Goal: Task Accomplishment & Management: Manage account settings

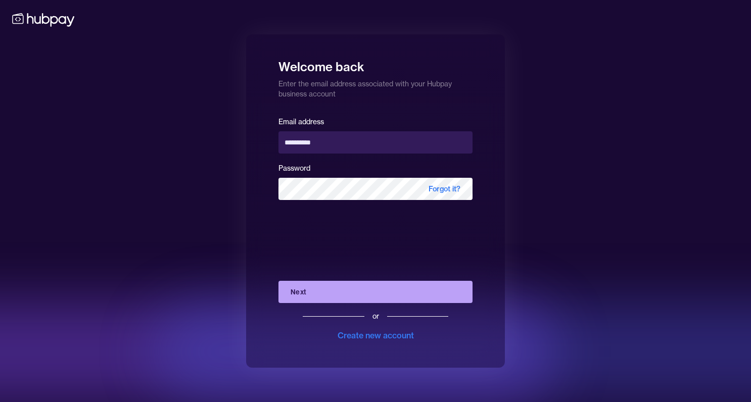
click at [306, 289] on button "Next" at bounding box center [376, 292] width 194 height 22
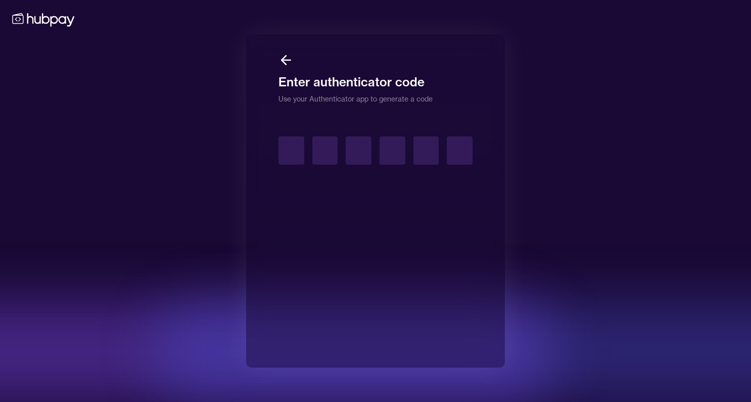
type input "*"
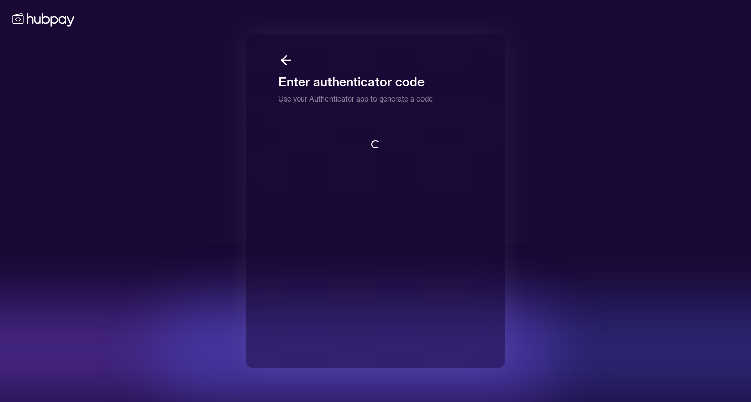
scroll to position [1, 0]
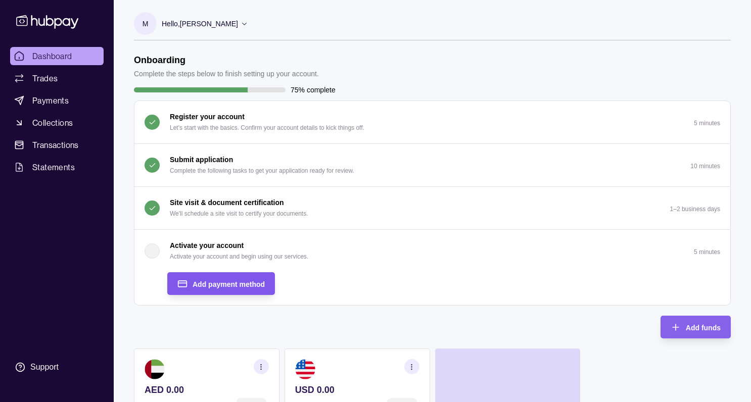
click at [215, 281] on span "Add payment method" at bounding box center [229, 285] width 72 height 8
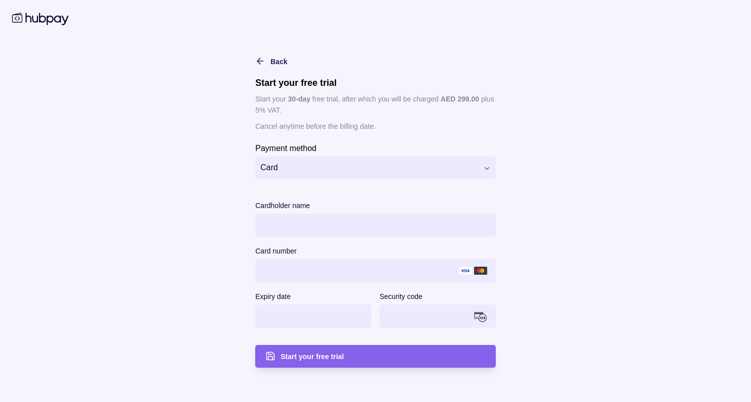
click at [330, 168] on html "Dashboard Trades Payments Collections Transactions Statements Support M Hello, …" at bounding box center [375, 335] width 751 height 670
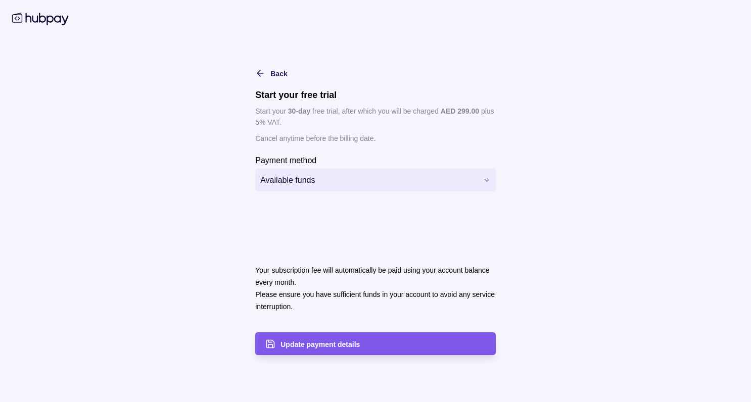
click at [305, 342] on span "Update payment details" at bounding box center [320, 345] width 79 height 8
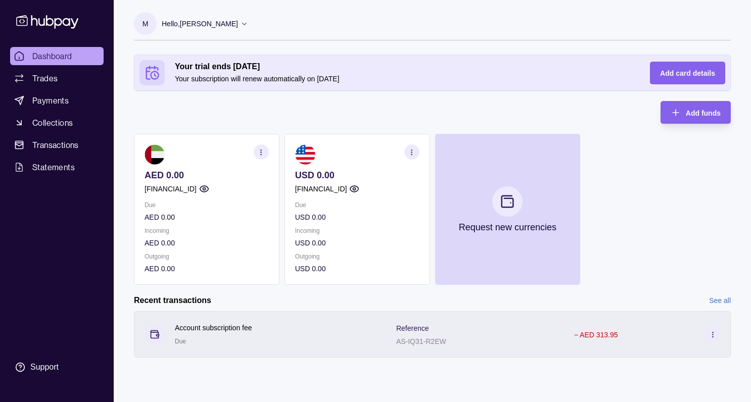
click at [587, 337] on p "− AED 313.95" at bounding box center [596, 335] width 44 height 8
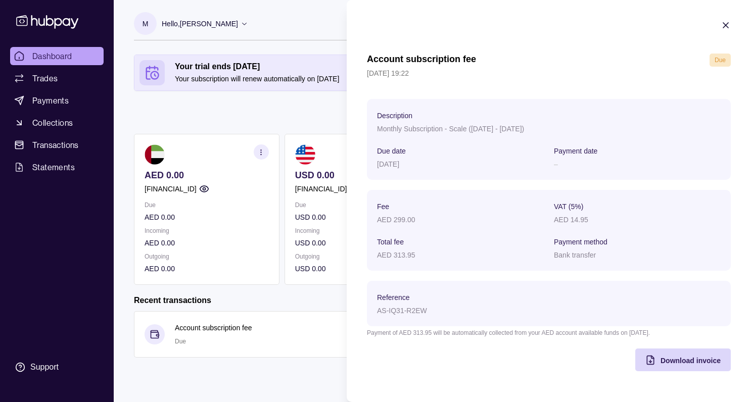
scroll to position [1, 0]
click at [724, 25] on icon "button" at bounding box center [726, 25] width 10 height 10
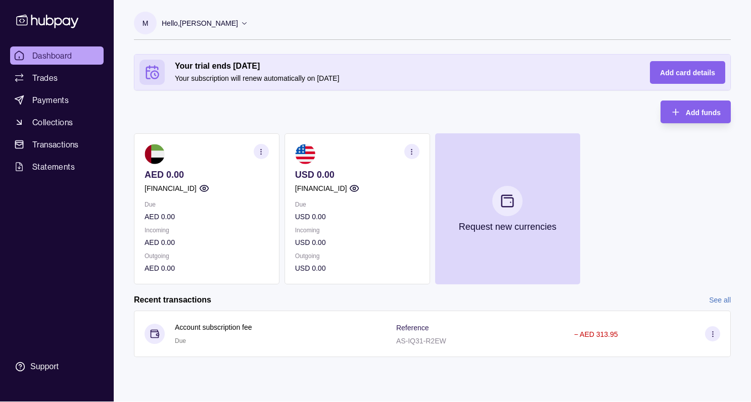
click at [413, 150] on icon "button" at bounding box center [412, 152] width 8 height 8
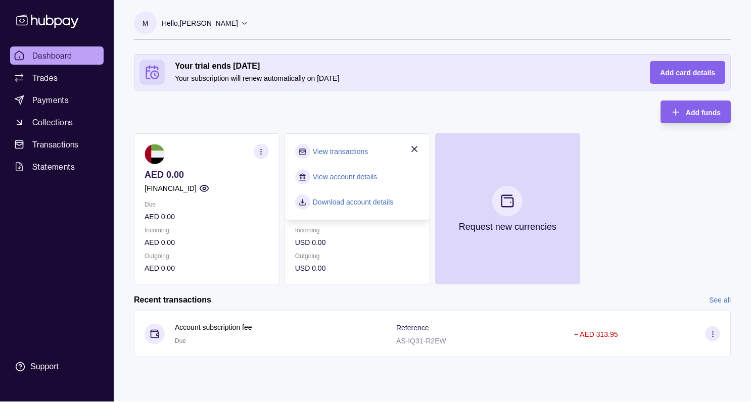
click at [372, 122] on div "Your trial ends [DATE] Your subscription will renew automatically on [DATE] Add…" at bounding box center [432, 169] width 597 height 230
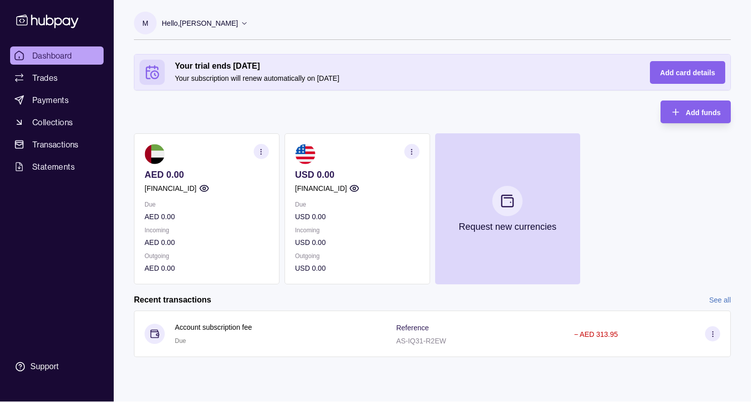
click at [394, 194] on div "[FINANCIAL_ID]" at bounding box center [357, 188] width 124 height 11
click at [359, 187] on icon "button" at bounding box center [354, 188] width 10 height 10
click at [209, 190] on icon "button" at bounding box center [204, 188] width 10 height 10
